Goal: Task Accomplishment & Management: Complete application form

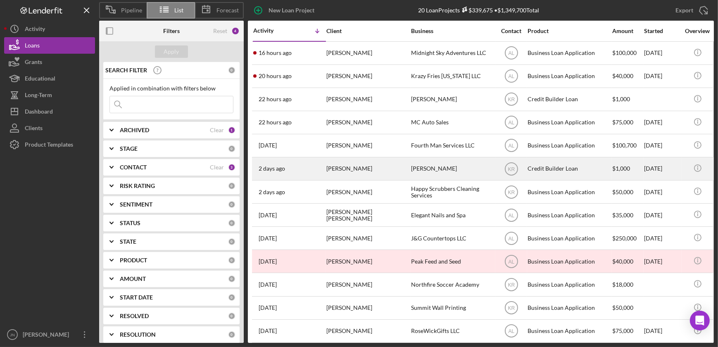
click at [351, 173] on div "[PERSON_NAME]" at bounding box center [367, 169] width 83 height 22
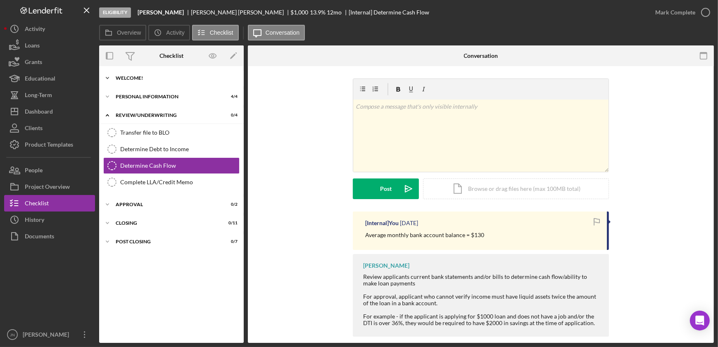
click at [136, 76] on div "Welcome!" at bounding box center [175, 78] width 118 height 5
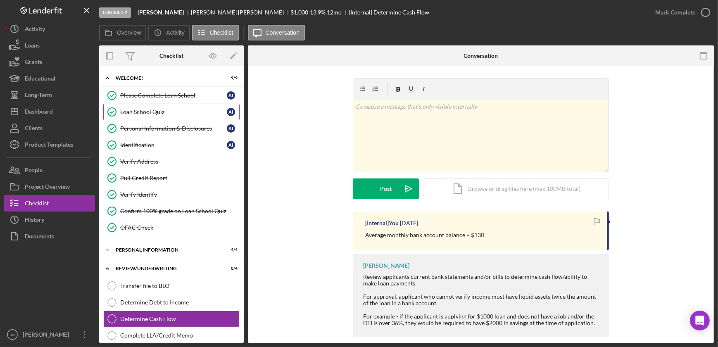
click at [141, 104] on link "Loan School [GEOGRAPHIC_DATA] Quiz A I" at bounding box center [171, 112] width 136 height 17
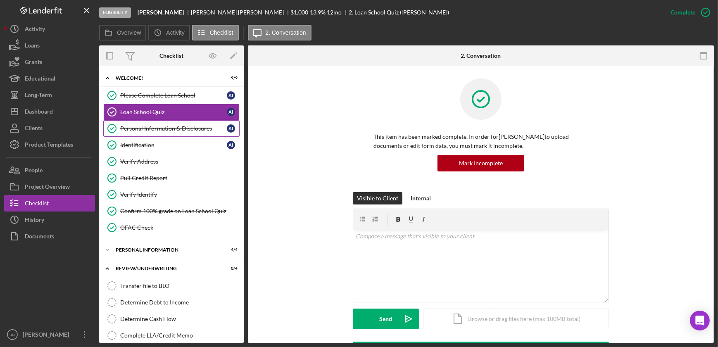
click at [143, 126] on div "Personal Information & Disclosures" at bounding box center [173, 128] width 107 height 7
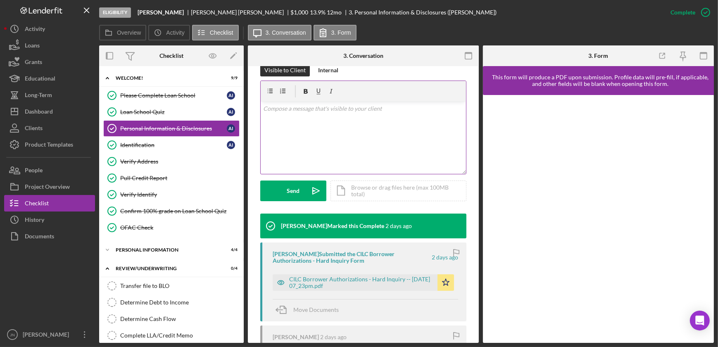
scroll to position [150, 0]
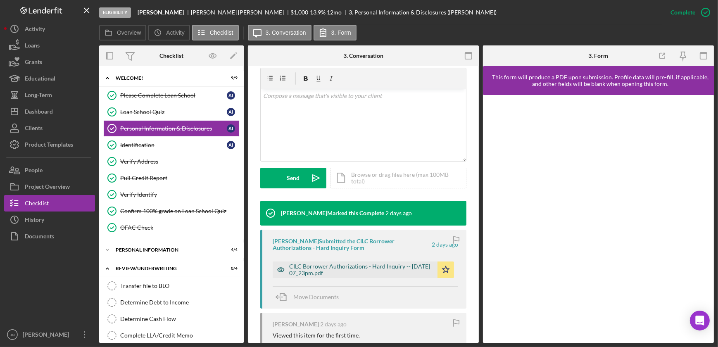
click at [354, 268] on div "CILC Borrower Authorizations - Hard Inquiry -- [DATE] 07_23pm.pdf" at bounding box center [361, 269] width 144 height 13
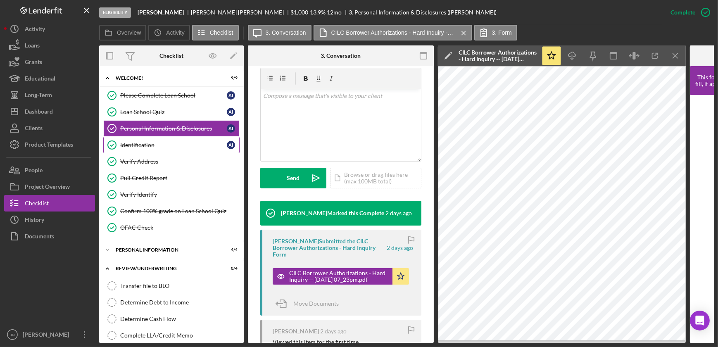
click at [144, 142] on div "Identification" at bounding box center [173, 145] width 107 height 7
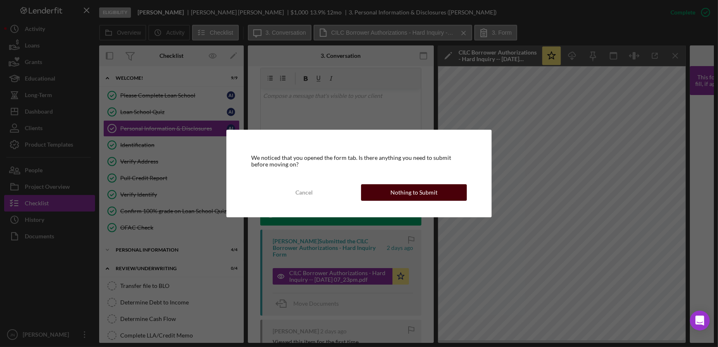
click at [392, 193] on div "Nothing to Submit" at bounding box center [413, 192] width 47 height 17
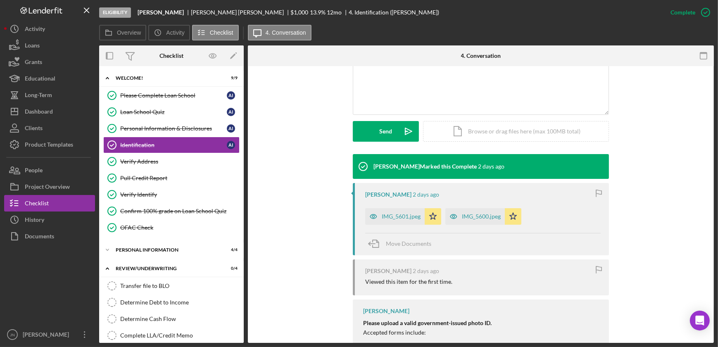
scroll to position [263, 0]
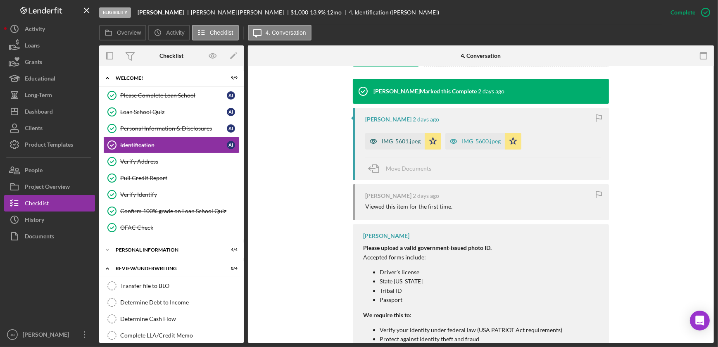
click at [395, 141] on div "IMG_5601.jpeg" at bounding box center [401, 141] width 39 height 7
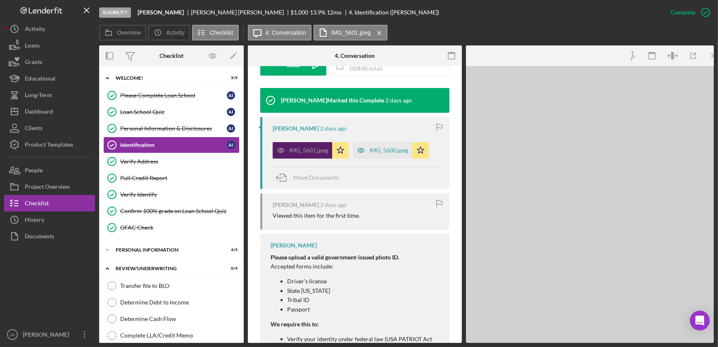
scroll to position [272, 0]
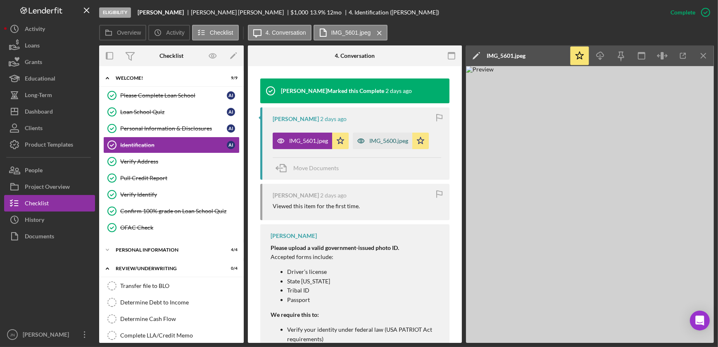
click at [384, 142] on div "IMG_5600.jpeg" at bounding box center [388, 140] width 39 height 7
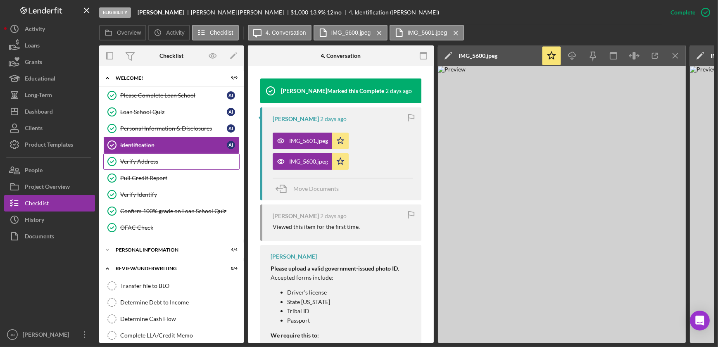
click at [154, 161] on div "Verify Address" at bounding box center [179, 161] width 119 height 7
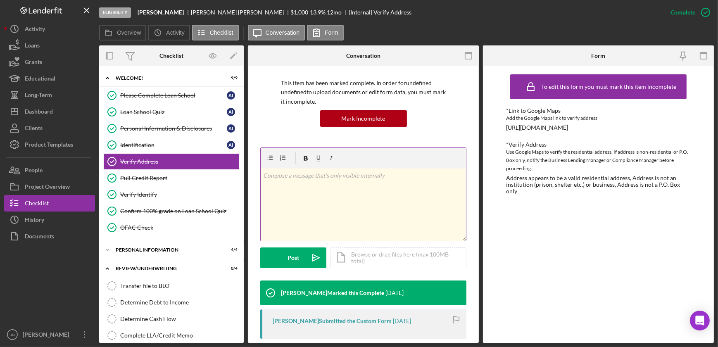
scroll to position [133, 0]
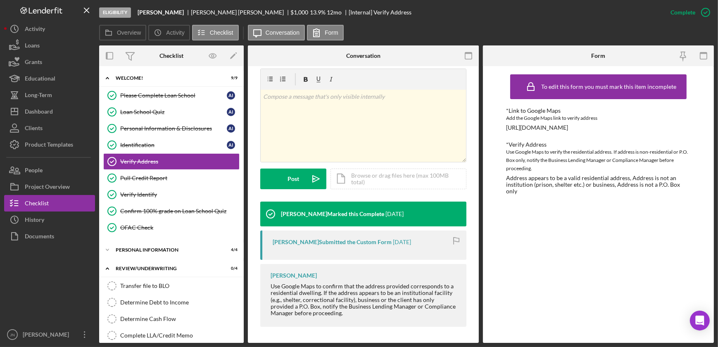
click at [510, 128] on div "[URL][DOMAIN_NAME]" at bounding box center [537, 127] width 62 height 7
drag, startPoint x: 506, startPoint y: 127, endPoint x: 640, endPoint y: 128, distance: 133.8
click at [640, 128] on div "*Link to Google Maps Add the Google Maps link to verify address [URL][DOMAIN_NA…" at bounding box center [598, 119] width 185 height 24
copy div "[URL][DOMAIN_NAME]"
click at [164, 173] on link "Pull Credit Report Pull Credit Report" at bounding box center [171, 178] width 136 height 17
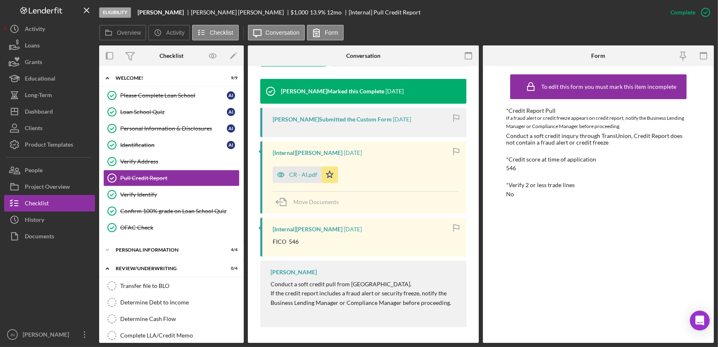
scroll to position [256, 0]
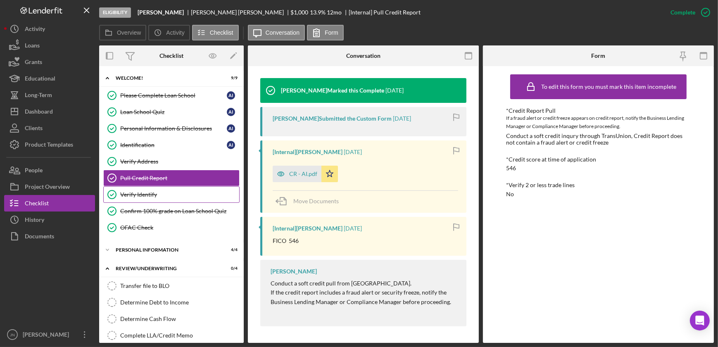
click at [158, 188] on link "Verify Identify Verify Identify" at bounding box center [171, 194] width 136 height 17
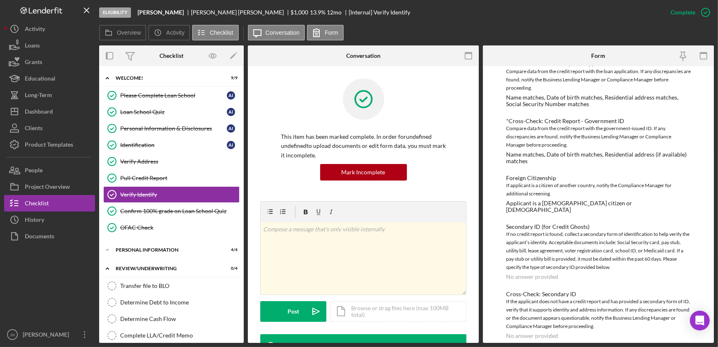
scroll to position [111, 0]
click at [157, 209] on div "Confirm 100% grade on Loan School Quiz" at bounding box center [179, 211] width 119 height 7
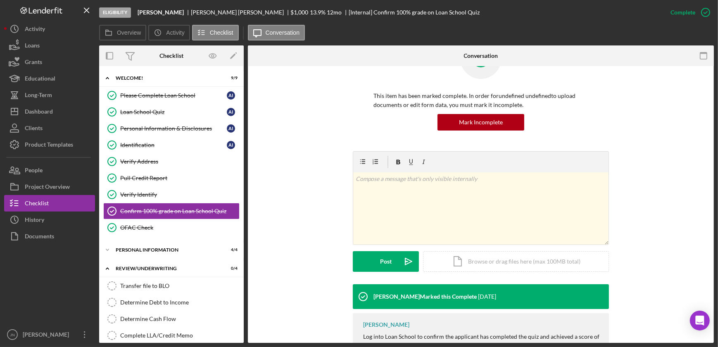
scroll to position [94, 0]
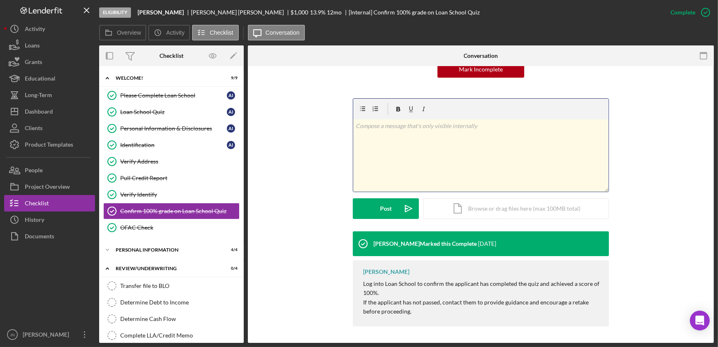
click at [448, 130] on p at bounding box center [480, 125] width 251 height 9
click at [387, 211] on div "Post" at bounding box center [386, 208] width 12 height 21
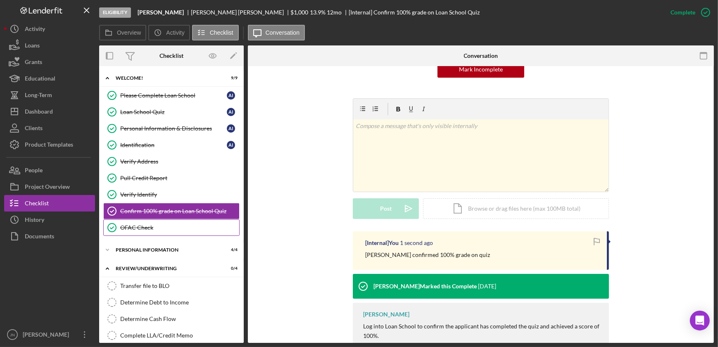
click at [129, 225] on div "OFAC Check" at bounding box center [179, 227] width 119 height 7
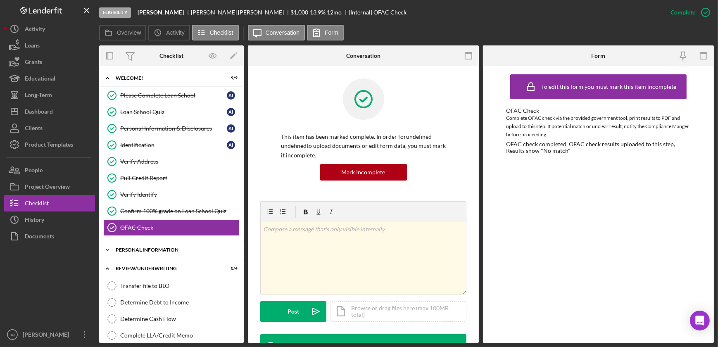
click at [167, 249] on div "Personal Information" at bounding box center [175, 249] width 118 height 5
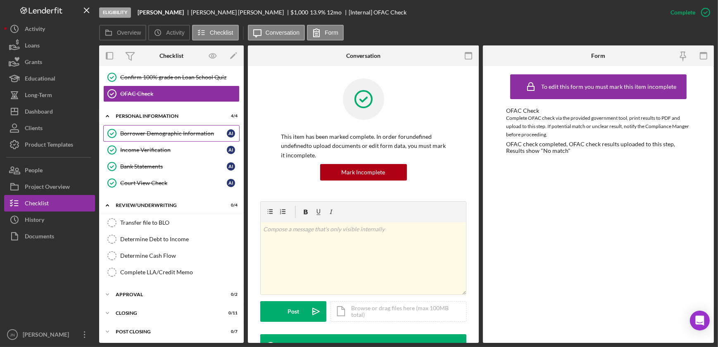
click at [181, 133] on div "Borrower Demographic Information" at bounding box center [173, 133] width 107 height 7
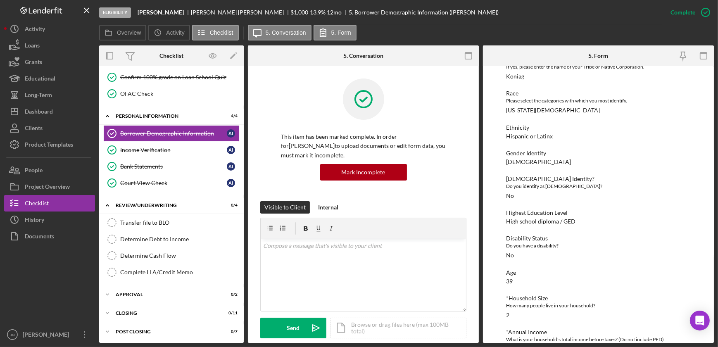
scroll to position [222, 0]
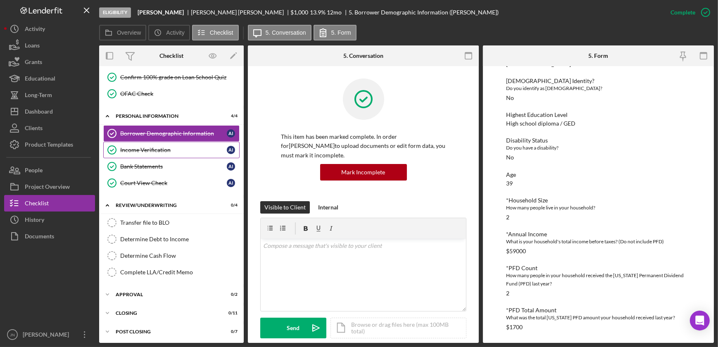
click at [133, 149] on div "Income Verification" at bounding box center [173, 150] width 107 height 7
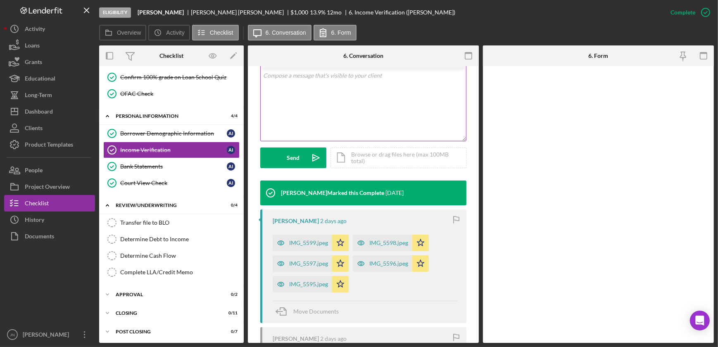
scroll to position [187, 0]
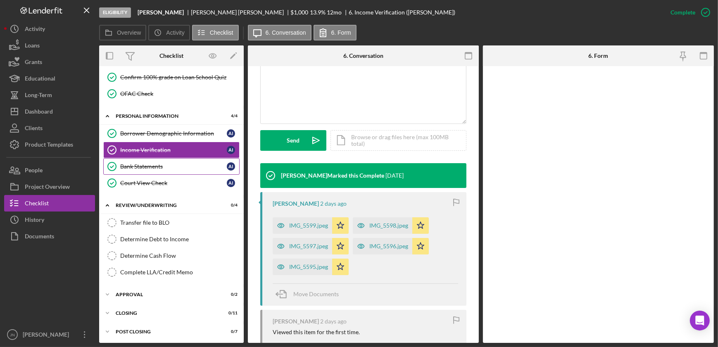
click at [150, 163] on div "Bank Statements" at bounding box center [173, 166] width 107 height 7
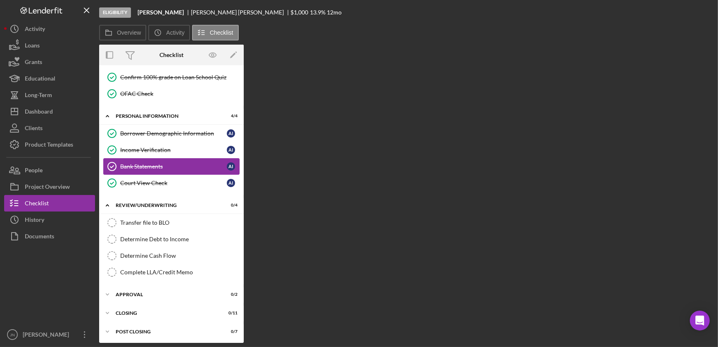
scroll to position [134, 0]
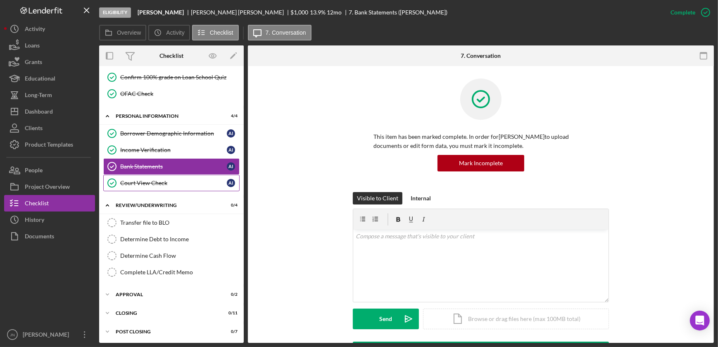
click at [160, 180] on div "Court View Check" at bounding box center [173, 183] width 107 height 7
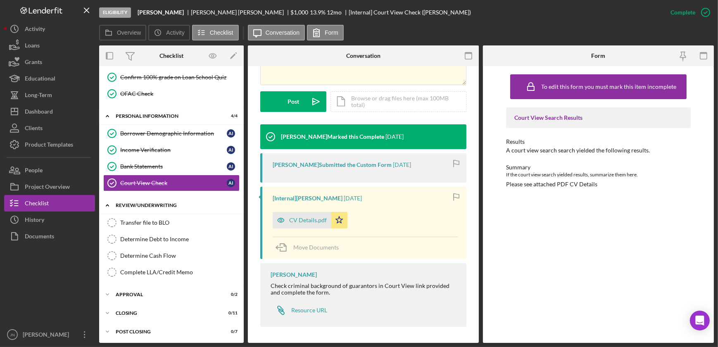
scroll to position [210, 0]
click at [161, 220] on div "Transfer file to BLO" at bounding box center [179, 222] width 119 height 7
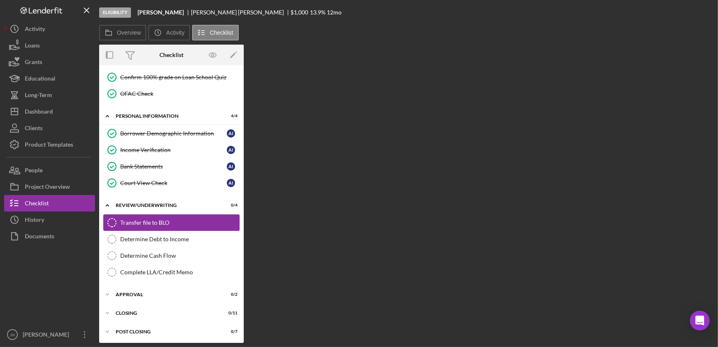
scroll to position [134, 0]
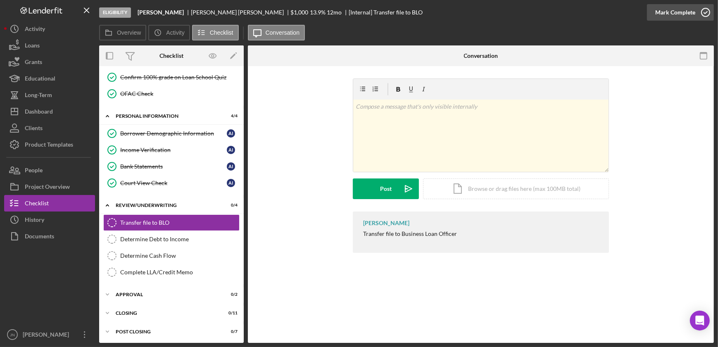
click at [704, 15] on icon "button" at bounding box center [705, 12] width 21 height 21
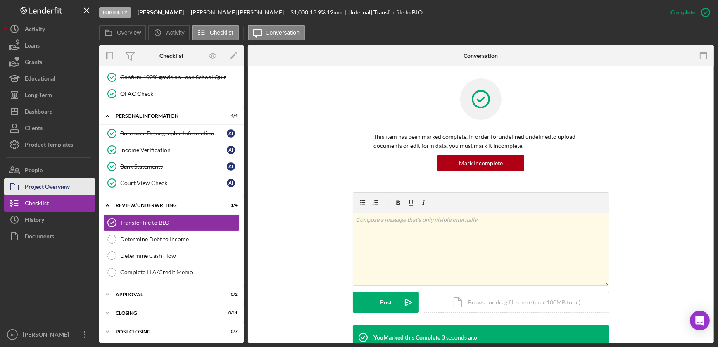
click at [52, 184] on div "Project Overview" at bounding box center [47, 187] width 45 height 19
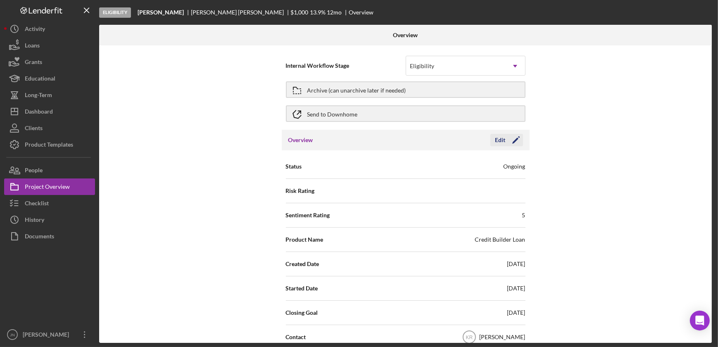
click at [506, 140] on icon "Icon/Edit" at bounding box center [515, 140] width 21 height 21
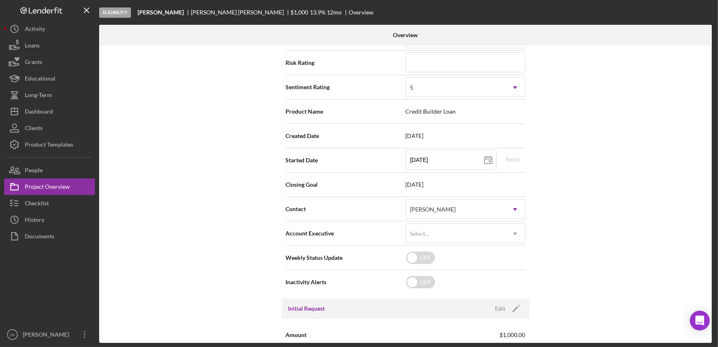
scroll to position [150, 0]
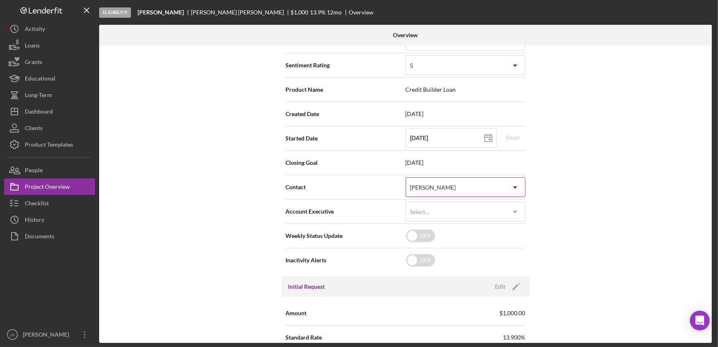
click at [461, 185] on div "[PERSON_NAME]" at bounding box center [455, 187] width 99 height 19
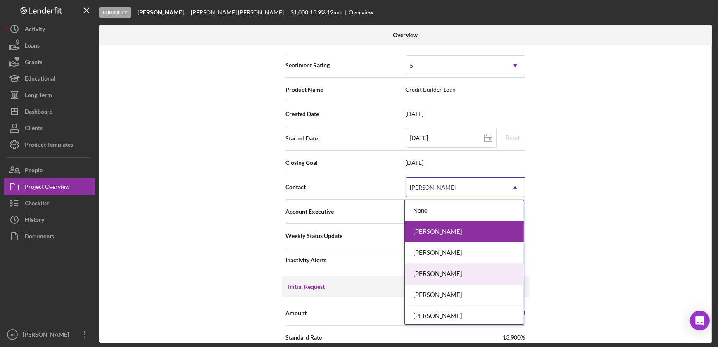
scroll to position [44, 0]
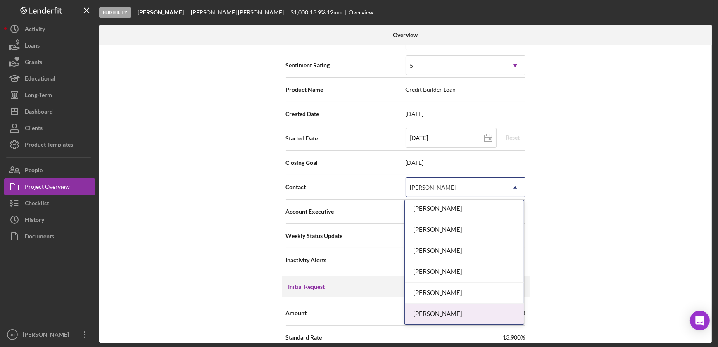
click at [455, 309] on div "[PERSON_NAME]" at bounding box center [464, 313] width 119 height 21
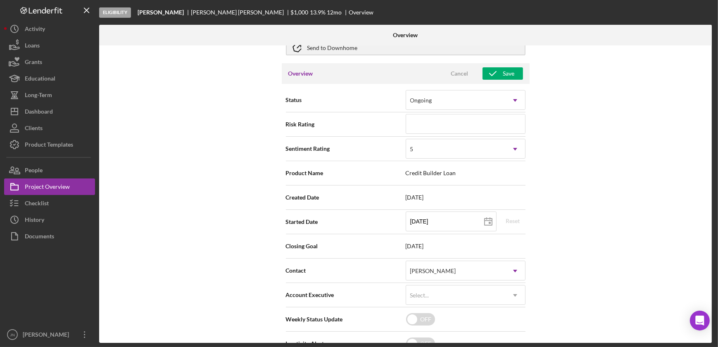
scroll to position [0, 0]
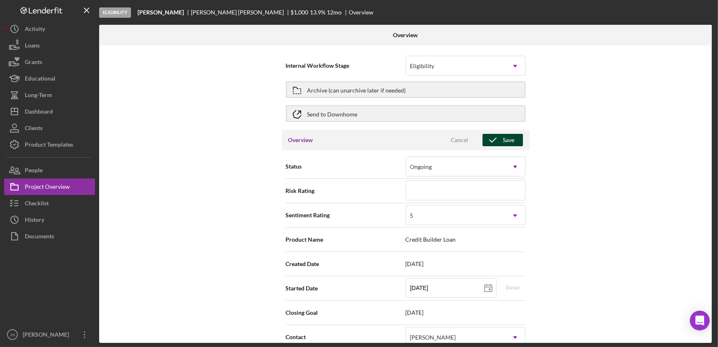
click at [512, 141] on button "Save" at bounding box center [502, 140] width 40 height 12
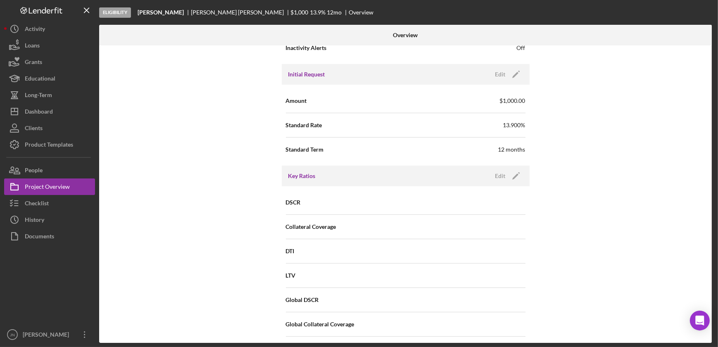
scroll to position [300, 0]
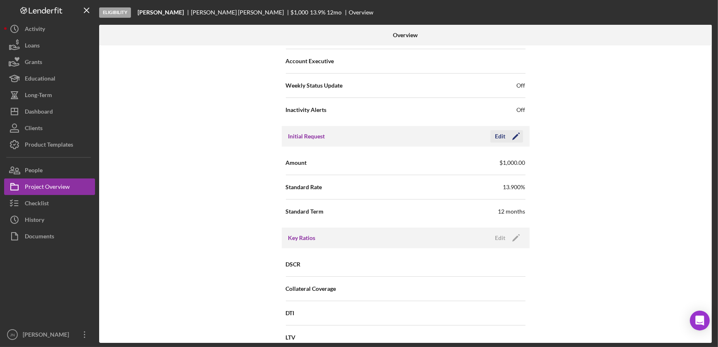
click at [499, 136] on div "Edit" at bounding box center [500, 136] width 10 height 12
drag, startPoint x: 429, startPoint y: 183, endPoint x: 360, endPoint y: 185, distance: 68.2
click at [360, 185] on div "Standard Rate 13.900%" at bounding box center [405, 187] width 239 height 21
type input "10.000%"
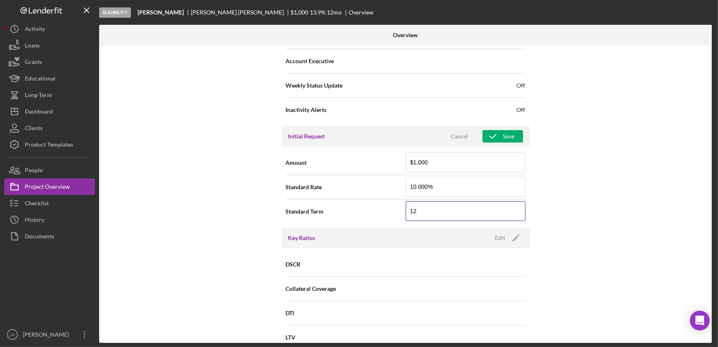
drag, startPoint x: 425, startPoint y: 211, endPoint x: 353, endPoint y: 218, distance: 72.2
click at [353, 218] on div "Standard Term 12" at bounding box center [405, 211] width 239 height 21
type input "24"
click at [510, 140] on div "Save" at bounding box center [509, 136] width 12 height 12
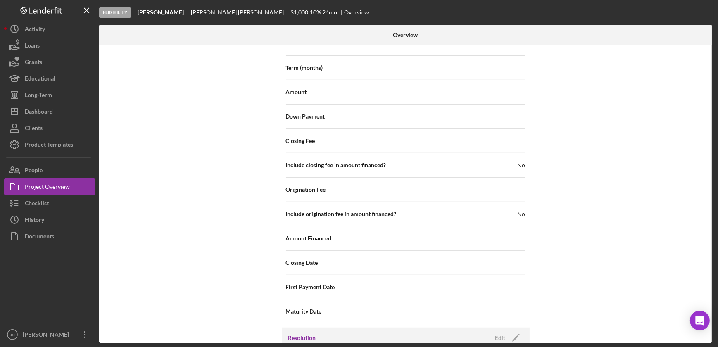
scroll to position [788, 0]
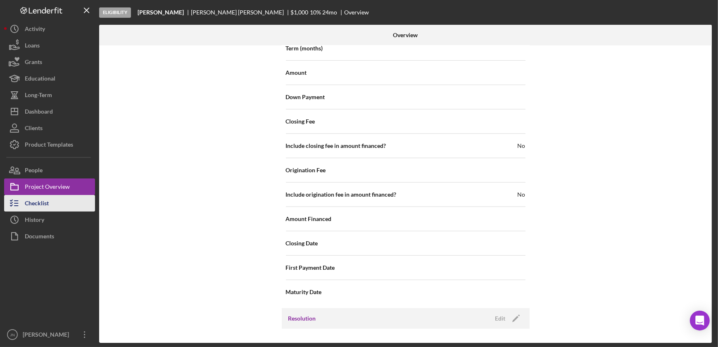
click at [29, 200] on div "Checklist" at bounding box center [37, 204] width 24 height 19
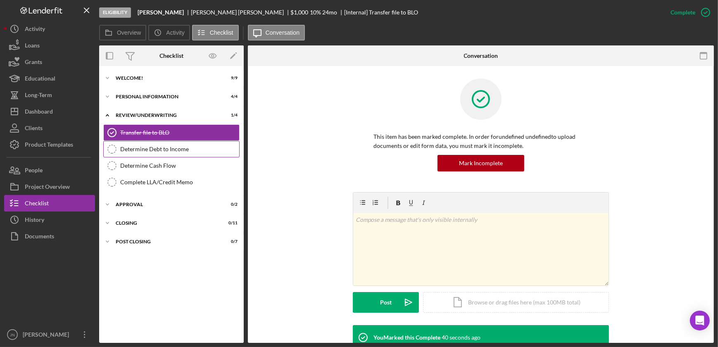
click at [173, 149] on div "Determine Debt to Income" at bounding box center [179, 149] width 119 height 7
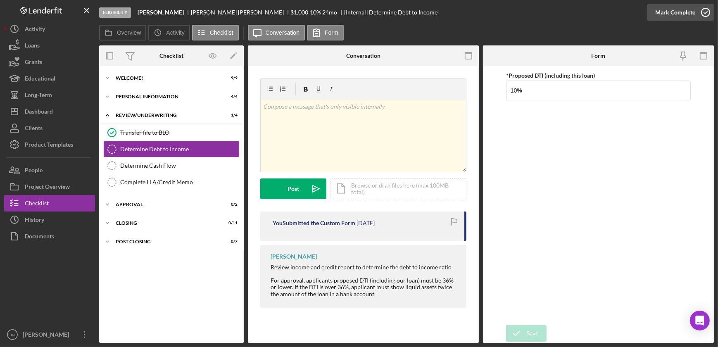
click at [705, 14] on icon "button" at bounding box center [705, 12] width 21 height 21
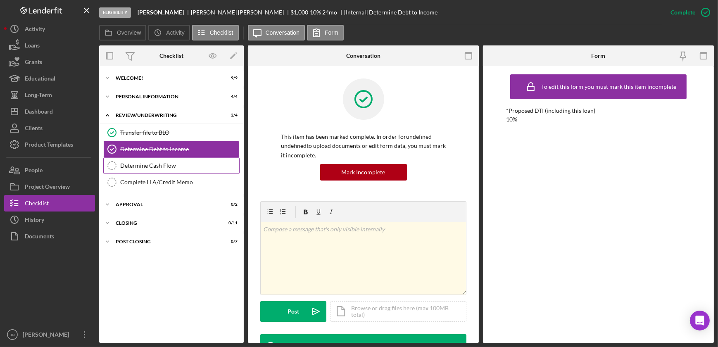
click at [162, 166] on div "Determine Cash Flow" at bounding box center [179, 165] width 119 height 7
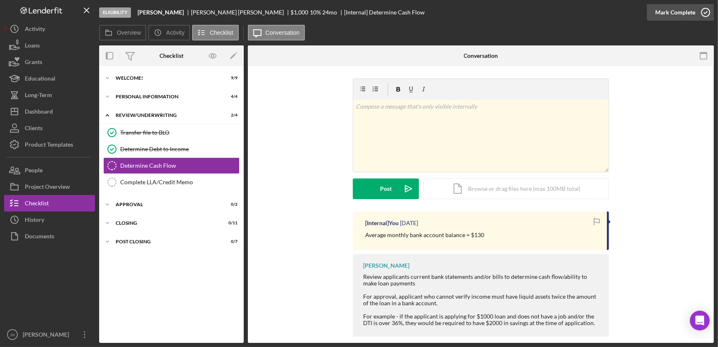
click at [705, 14] on icon "button" at bounding box center [705, 12] width 21 height 21
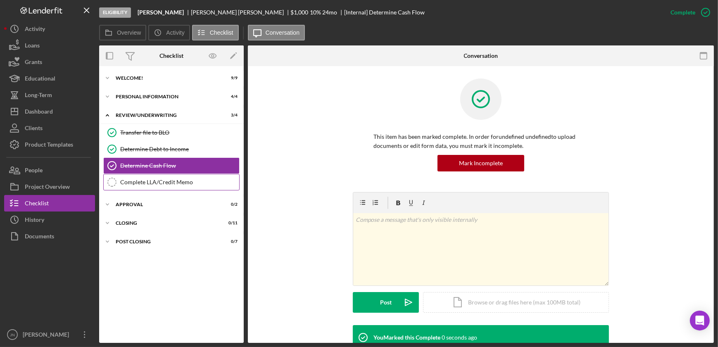
click at [178, 181] on div "Complete LLA/Credit Memo" at bounding box center [179, 182] width 119 height 7
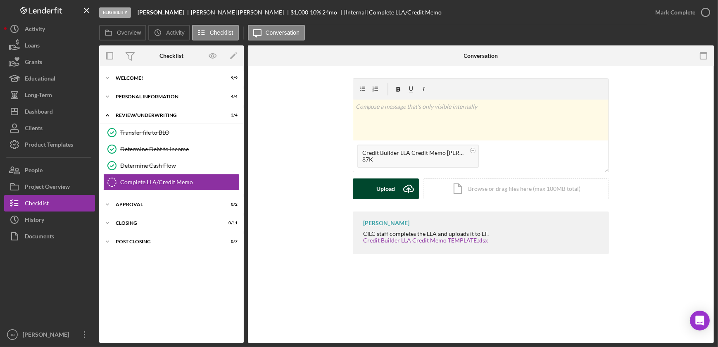
click at [376, 189] on button "Upload Icon/Upload" at bounding box center [386, 188] width 66 height 21
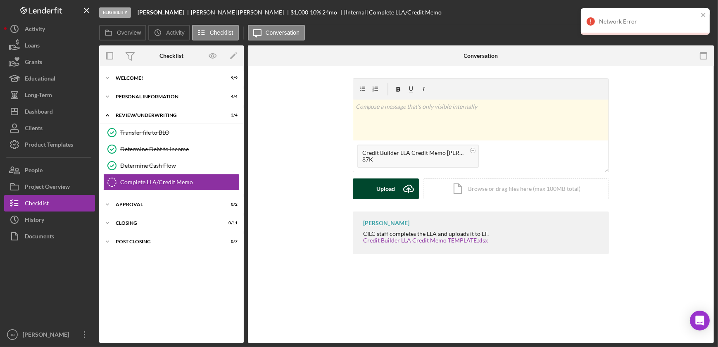
click at [369, 189] on button "Upload Icon/Upload" at bounding box center [386, 188] width 66 height 21
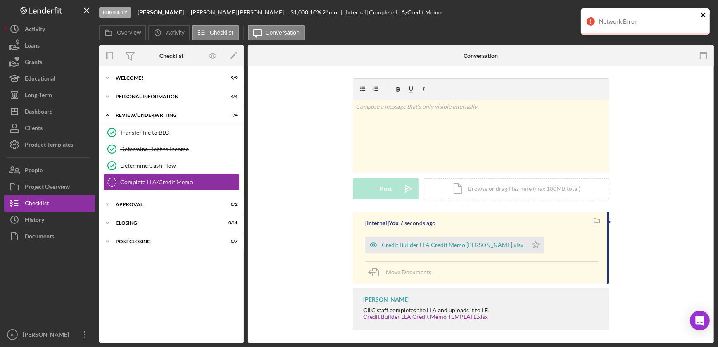
click at [702, 13] on icon "close" at bounding box center [703, 15] width 6 height 7
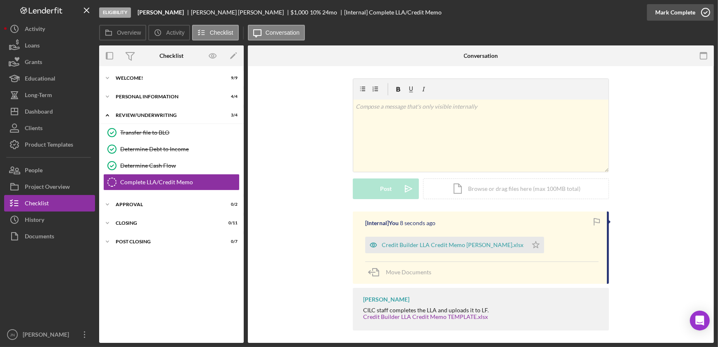
click at [702, 6] on icon "button" at bounding box center [705, 12] width 21 height 21
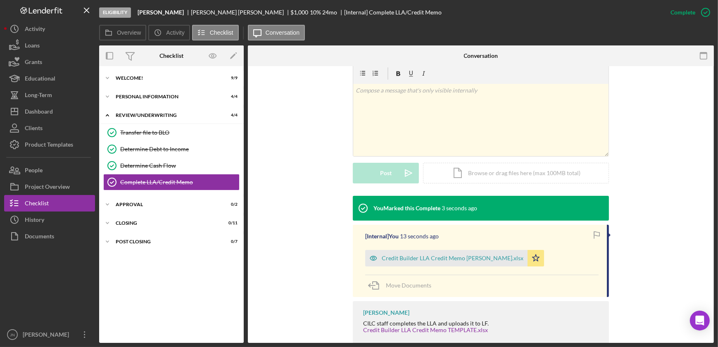
scroll to position [147, 0]
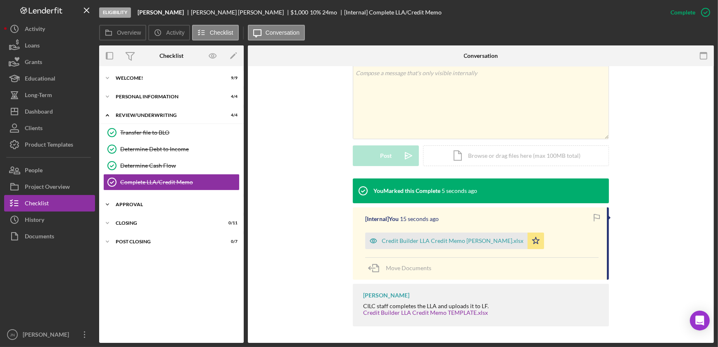
click at [140, 206] on div "Icon/Expander Approval 0 / 2" at bounding box center [171, 204] width 145 height 17
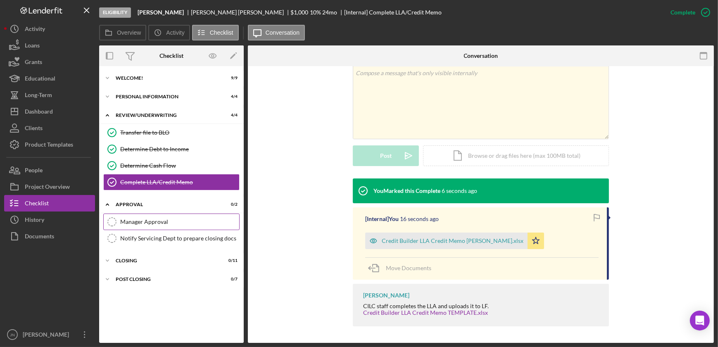
click at [141, 221] on div "Manager Approval" at bounding box center [179, 221] width 119 height 7
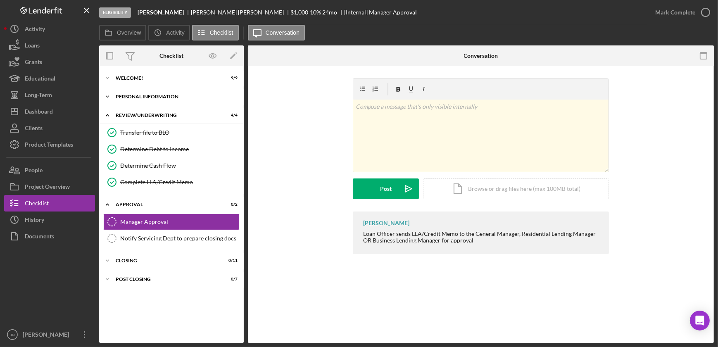
click at [152, 95] on div "Personal Information" at bounding box center [175, 96] width 118 height 5
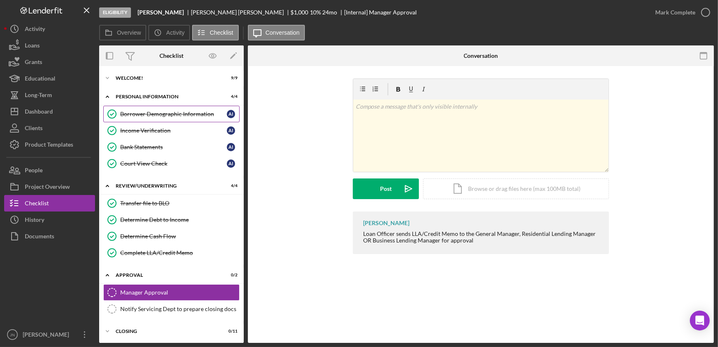
click at [154, 111] on div "Borrower Demographic Information" at bounding box center [173, 114] width 107 height 7
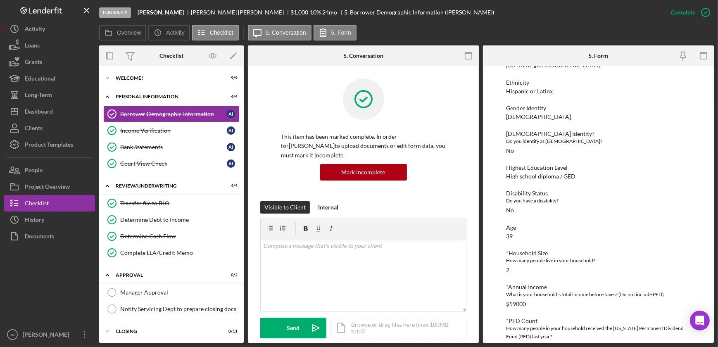
scroll to position [187, 0]
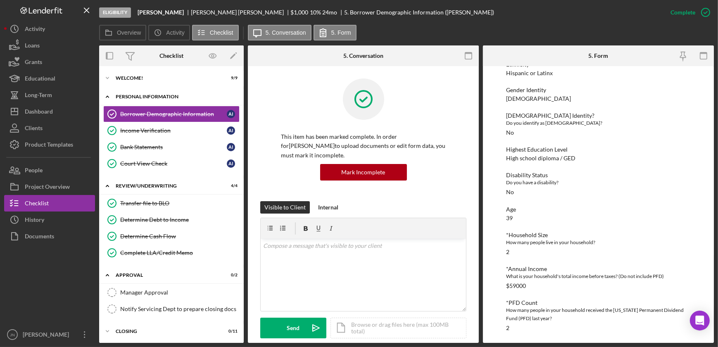
click at [171, 92] on div "Icon/Expander Personal Information 4 / 4" at bounding box center [171, 96] width 145 height 17
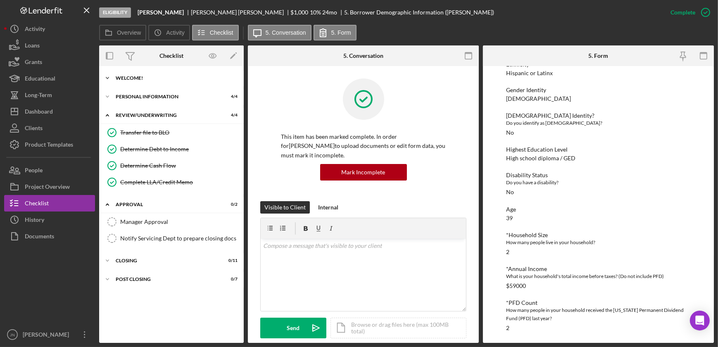
click at [159, 72] on div "Icon/Expander Welcome! 9 / 9" at bounding box center [171, 78] width 145 height 17
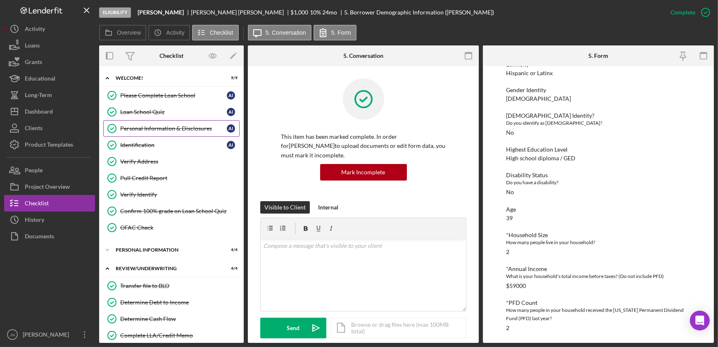
click at [168, 132] on link "Personal Information & Disclosures Personal Information & Disclosures A I" at bounding box center [171, 128] width 136 height 17
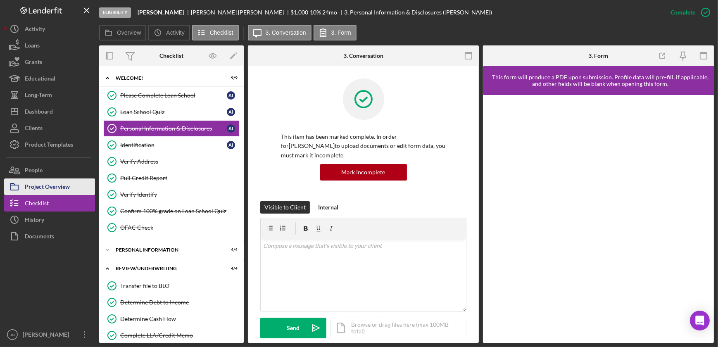
click at [63, 183] on div "Project Overview" at bounding box center [47, 187] width 45 height 19
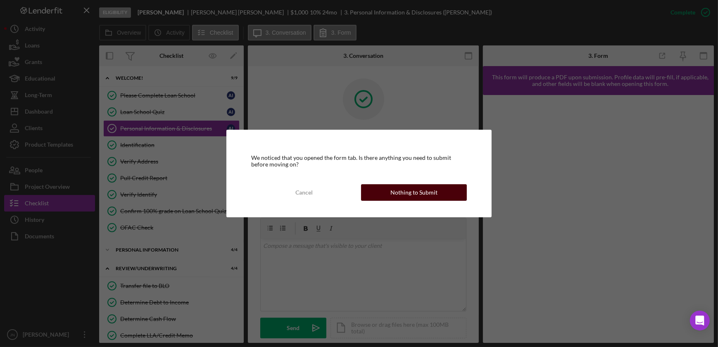
click at [384, 189] on button "Nothing to Submit" at bounding box center [414, 192] width 106 height 17
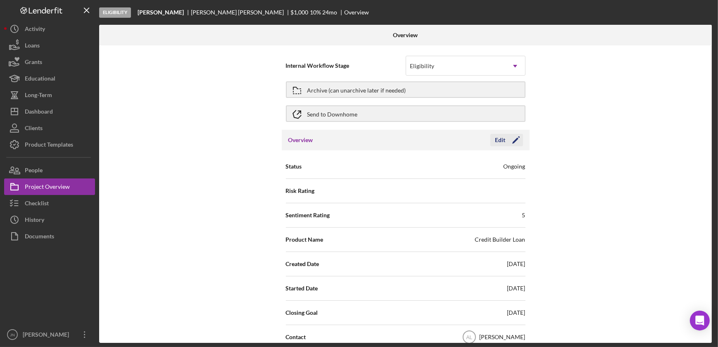
click at [516, 140] on icon "Icon/Edit" at bounding box center [515, 140] width 21 height 21
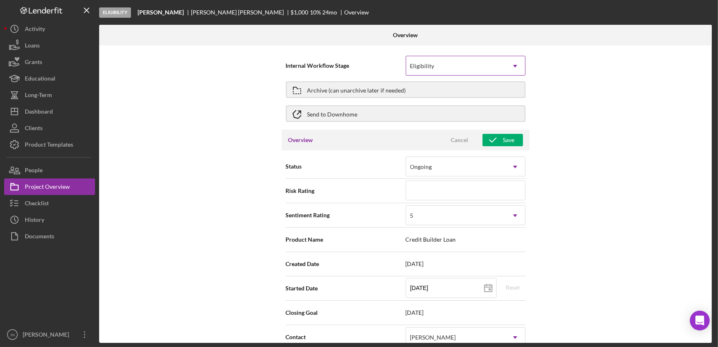
click at [487, 70] on div "Eligibility" at bounding box center [455, 66] width 99 height 19
click at [607, 128] on div "Internal Workflow Stage Eligibility Icon/Dropdown Arrow Archive (can unarchive …" at bounding box center [405, 193] width 612 height 297
click at [40, 201] on div "Checklist" at bounding box center [37, 204] width 24 height 19
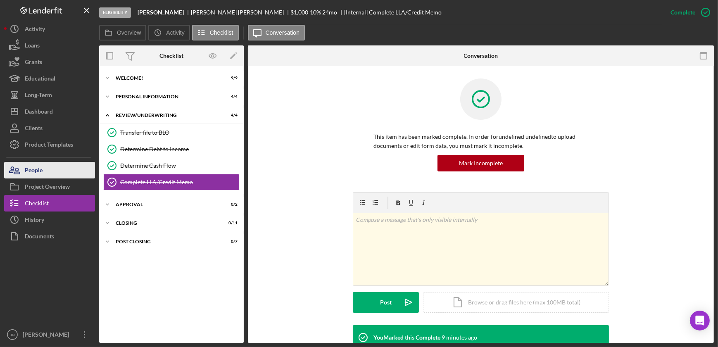
click at [44, 170] on button "People" at bounding box center [49, 170] width 91 height 17
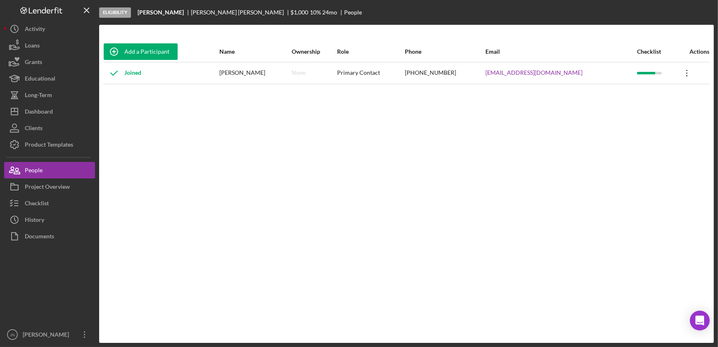
click at [682, 72] on icon "Icon/Overflow" at bounding box center [686, 73] width 21 height 21
click at [625, 92] on div "Icon/Edit Edit" at bounding box center [645, 94] width 91 height 17
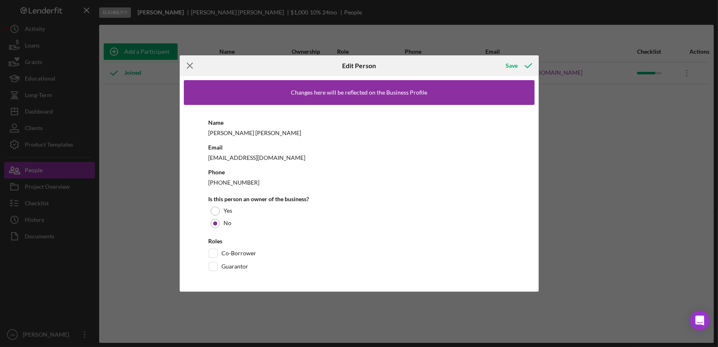
click at [190, 64] on icon "Icon/Menu Close" at bounding box center [190, 65] width 21 height 21
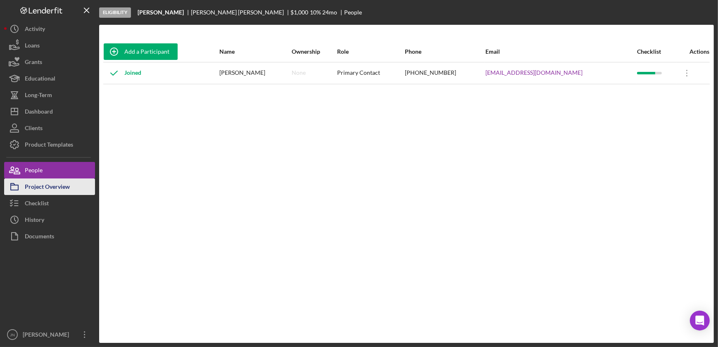
click at [45, 185] on div "Project Overview" at bounding box center [47, 187] width 45 height 19
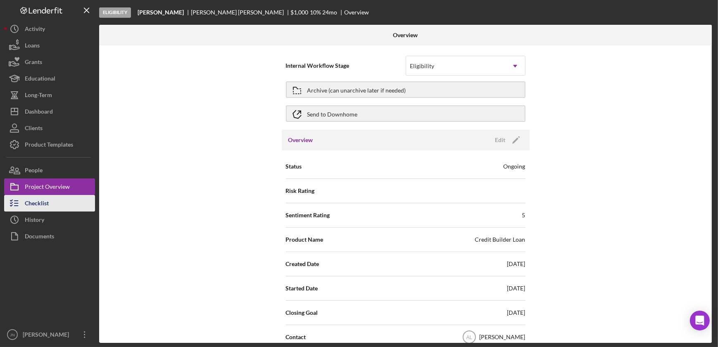
click at [45, 199] on div "Checklist" at bounding box center [37, 204] width 24 height 19
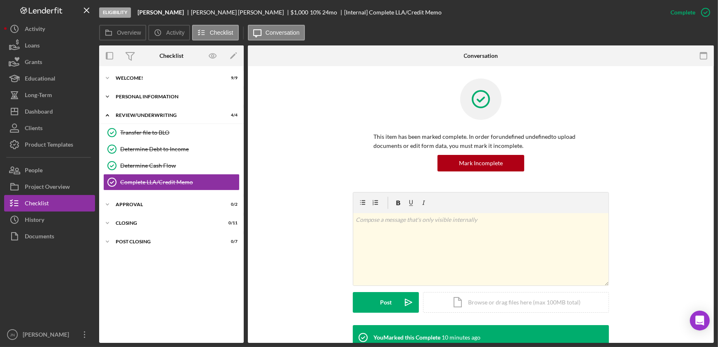
click at [151, 100] on div "Icon/Expander Personal Information 4 / 4" at bounding box center [171, 96] width 145 height 17
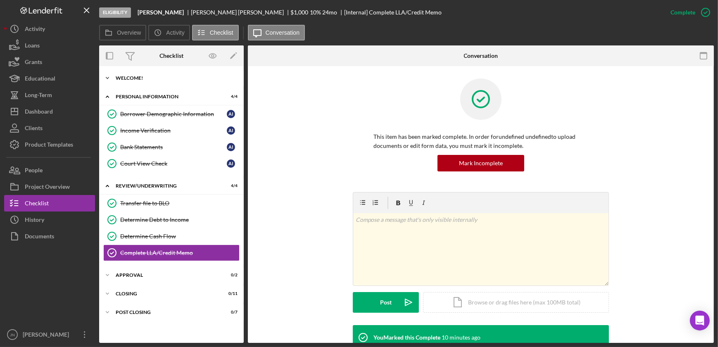
click at [145, 78] on div "Welcome!" at bounding box center [175, 78] width 118 height 5
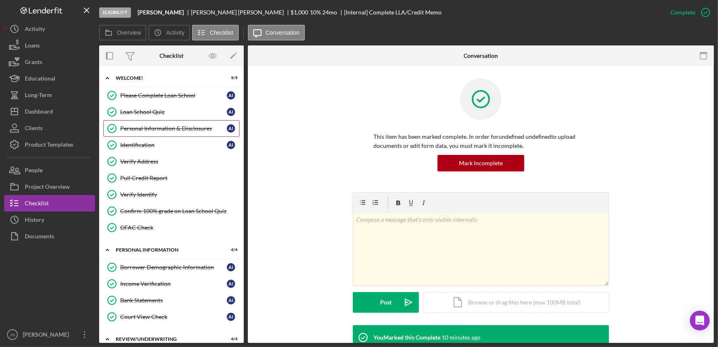
click at [148, 127] on div "Personal Information & Disclosures" at bounding box center [173, 128] width 107 height 7
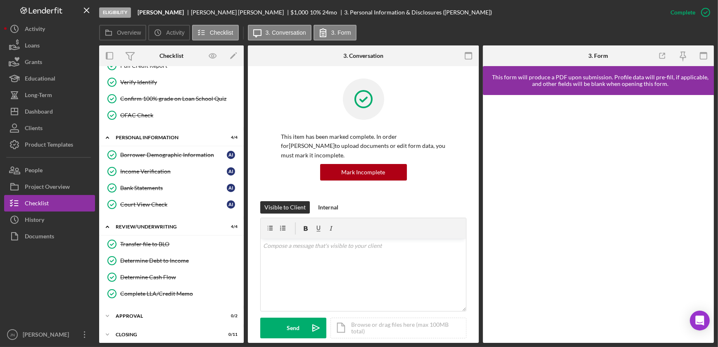
scroll to position [134, 0]
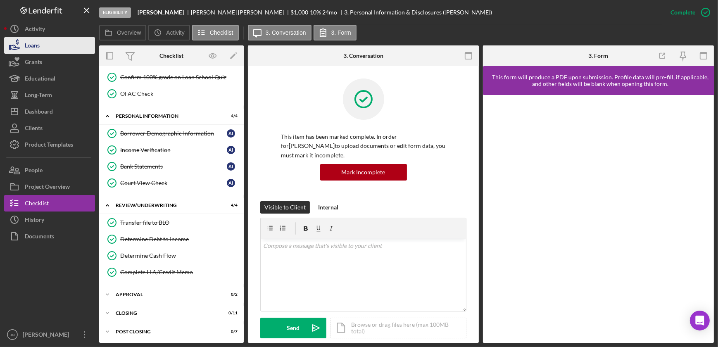
click at [27, 46] on div "Loans" at bounding box center [32, 46] width 15 height 19
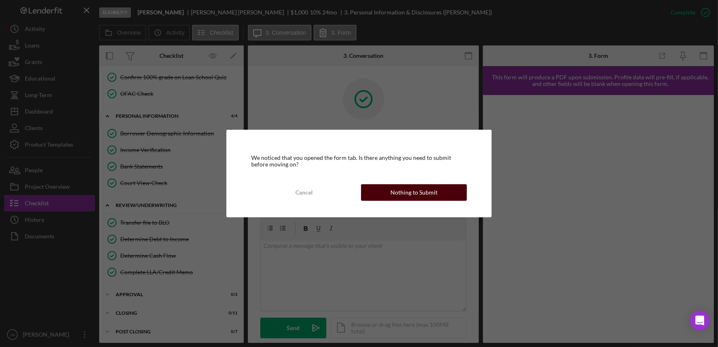
click at [412, 187] on div "Nothing to Submit" at bounding box center [413, 192] width 47 height 17
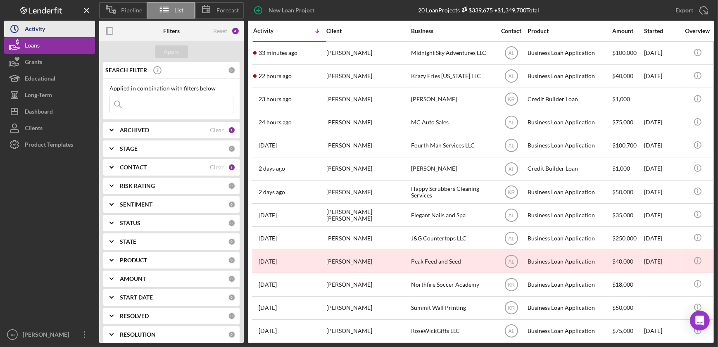
click at [52, 23] on button "Icon/History Activity" at bounding box center [49, 29] width 91 height 17
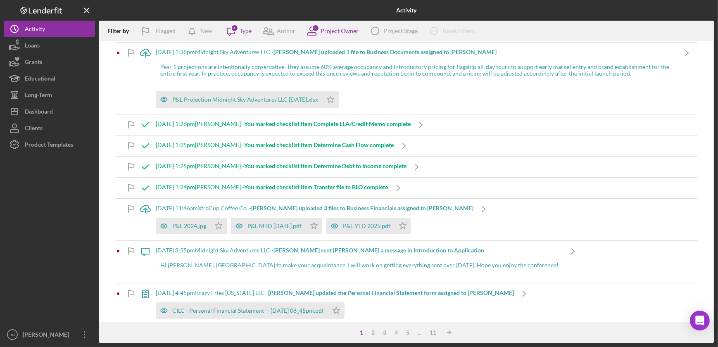
scroll to position [263, 0]
